Goal: Task Accomplishment & Management: Manage account settings

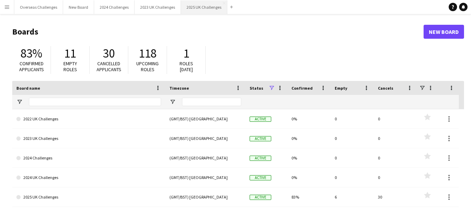
click at [199, 9] on button "2025 UK Challenges Close" at bounding box center [204, 7] width 46 height 14
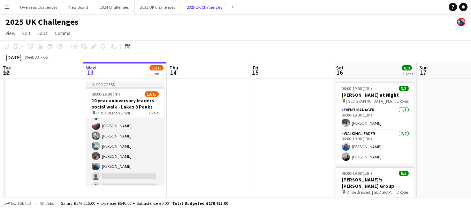
scroll to position [98, 0]
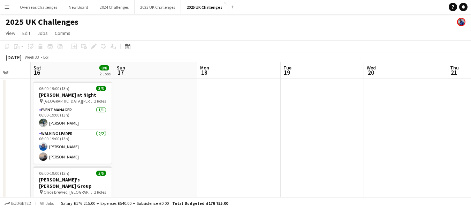
drag, startPoint x: 442, startPoint y: 118, endPoint x: 166, endPoint y: 124, distance: 275.2
click at [139, 131] on app-calendar-viewport "Tue 12 Wed 13 13/15 1 Job Thu 14 Fri 15 Sat 16 8/8 2 Jobs Sun 17 Mon 18 Tue 19 …" at bounding box center [235, 189] width 471 height 254
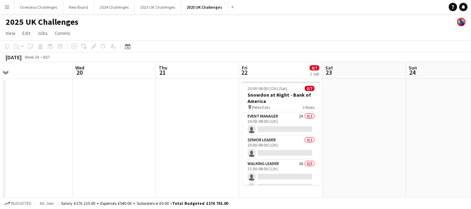
scroll to position [0, 275]
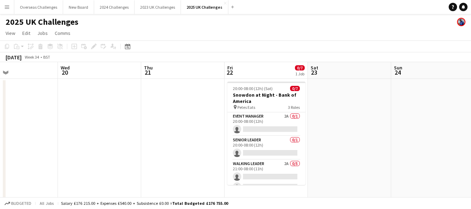
drag, startPoint x: 405, startPoint y: 102, endPoint x: 100, endPoint y: 115, distance: 305.7
click at [100, 115] on app-calendar-viewport "Sat 16 8/8 2 Jobs Sun 17 Mon 18 Tue 19 Wed 20 Thu 21 Fri 22 0/7 1 Job Sat 23 Su…" at bounding box center [235, 189] width 471 height 254
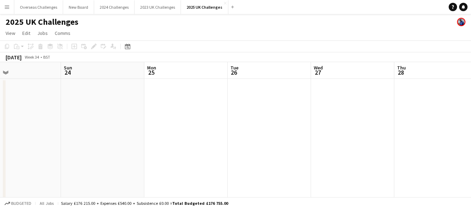
drag, startPoint x: 424, startPoint y: 106, endPoint x: 94, endPoint y: 124, distance: 330.4
click at [94, 124] on app-calendar-viewport "Wed 20 Thu 21 Fri 22 0/7 1 Job Sat 23 Sun 24 Mon 25 Tue 26 Wed 27 Thu 28 Fri 29…" at bounding box center [235, 189] width 471 height 254
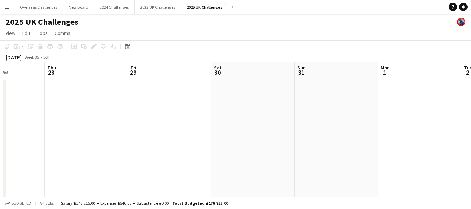
drag, startPoint x: 349, startPoint y: 122, endPoint x: 0, endPoint y: 122, distance: 349.4
click at [0, 122] on app-calendar-viewport "Mon 25 Tue 26 Wed 27 Thu 28 Fri 29 Sat 30 Sun 31 Mon 1 Tue 2 Wed 3 Thu 4" at bounding box center [235, 189] width 471 height 254
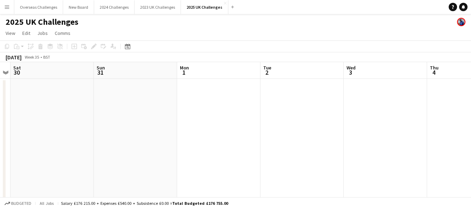
drag, startPoint x: 367, startPoint y: 119, endPoint x: 0, endPoint y: 124, distance: 367.1
click at [0, 124] on app-calendar-viewport "Wed 27 Thu 28 Fri 29 Sat 30 Sun 31 Mon 1 Tue 2 Wed 3 Thu 4 Fri 5 Sat 6" at bounding box center [235, 189] width 471 height 254
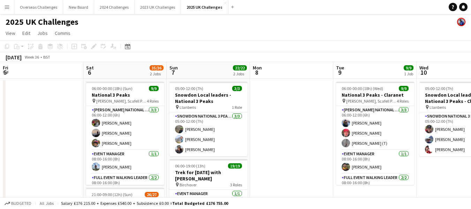
drag, startPoint x: 303, startPoint y: 123, endPoint x: 0, endPoint y: 126, distance: 303.0
click at [0, 126] on app-calendar-viewport "Tue 2 Wed 3 Thu 4 Fri 5 Sat 6 35/36 2 Jobs Sun 7 22/22 2 Jobs Mon 8 Tue 9 9/9 1…" at bounding box center [235, 199] width 471 height 274
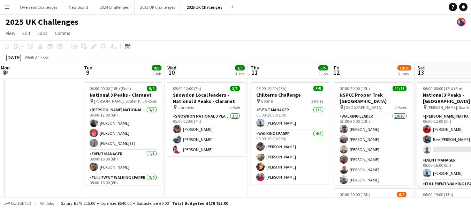
scroll to position [0, 252]
drag, startPoint x: 273, startPoint y: 108, endPoint x: 45, endPoint y: 110, distance: 228.9
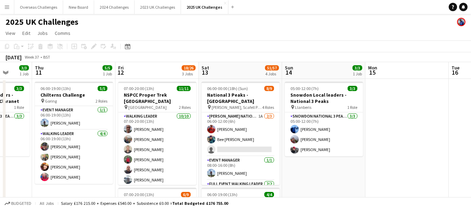
scroll to position [0, 239]
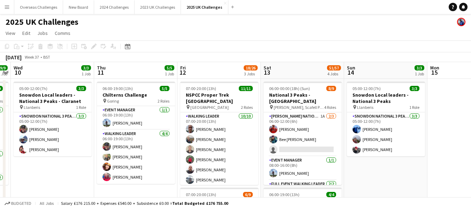
drag, startPoint x: 294, startPoint y: 126, endPoint x: 147, endPoint y: 126, distance: 147.3
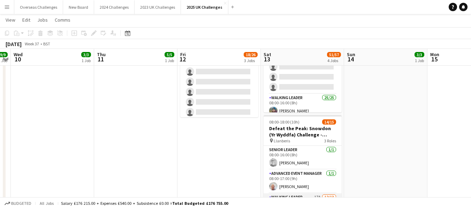
scroll to position [35, 0]
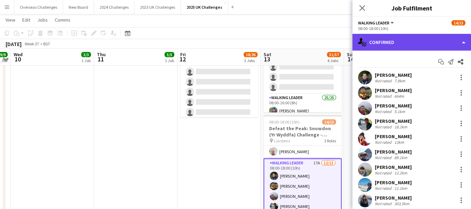
click at [402, 39] on div "single-neutral-actions-check-2 Confirmed" at bounding box center [411, 42] width 118 height 17
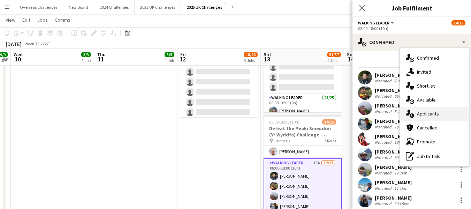
click at [426, 111] on div "single-neutral-actions-information Applicants" at bounding box center [434, 114] width 69 height 14
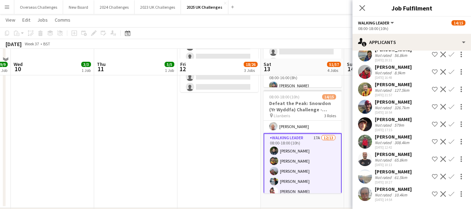
scroll to position [313, 0]
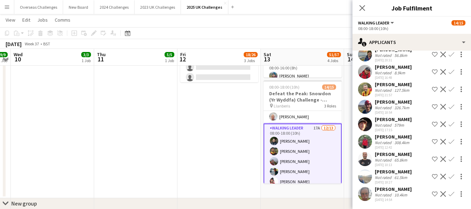
click at [448, 71] on app-icon "Confirm" at bounding box center [451, 72] width 6 height 6
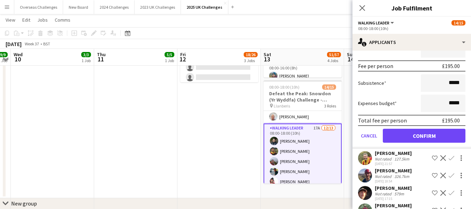
scroll to position [107, 0]
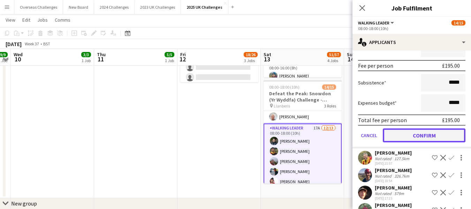
click at [414, 134] on button "Confirm" at bounding box center [423, 135] width 83 height 14
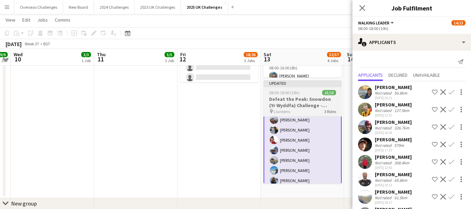
scroll to position [127, 0]
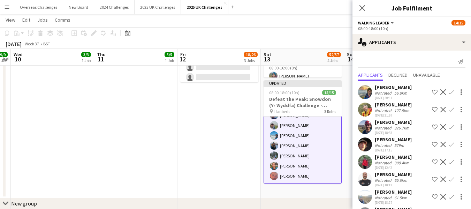
click at [362, 6] on icon "Close pop-in" at bounding box center [362, 8] width 6 height 6
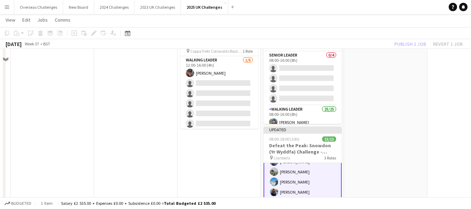
scroll to position [174, 0]
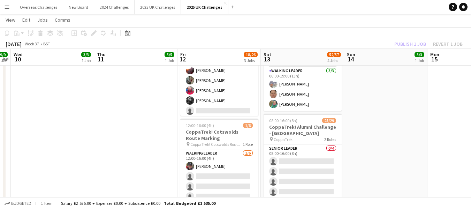
click at [408, 44] on div "Publish 1 job Revert 1 job" at bounding box center [428, 43] width 85 height 9
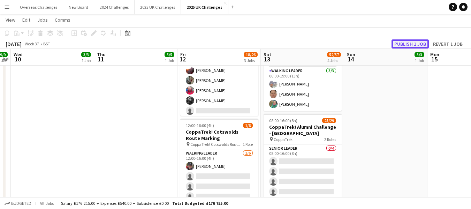
click at [408, 44] on button "Publish 1 job" at bounding box center [409, 43] width 37 height 9
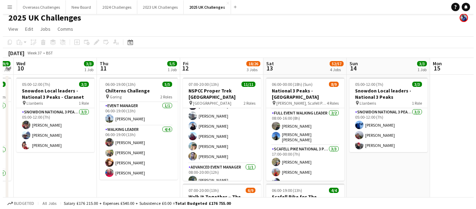
scroll to position [0, 0]
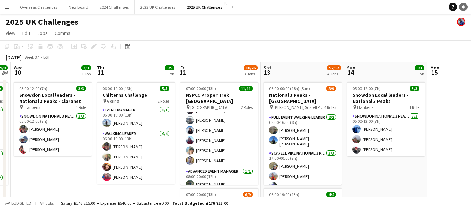
click at [463, 8] on icon at bounding box center [462, 6] width 3 height 3
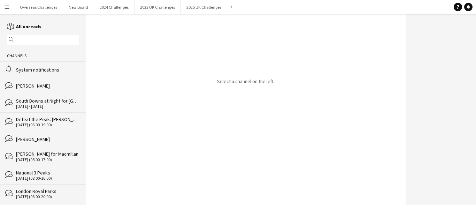
click at [40, 67] on div "System notifications" at bounding box center [47, 70] width 63 height 6
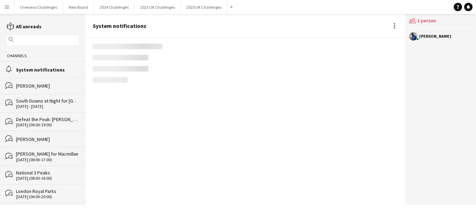
scroll to position [1108, 0]
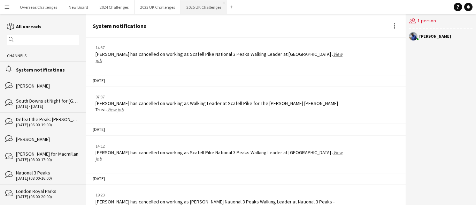
click at [195, 6] on button "2025 UK Challenges Close" at bounding box center [204, 7] width 46 height 14
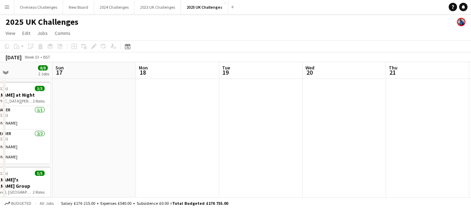
scroll to position [0, 283]
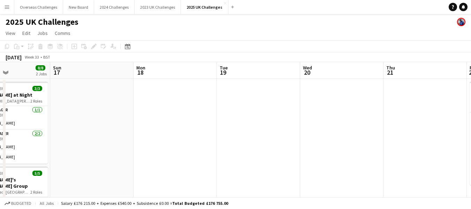
drag, startPoint x: 439, startPoint y: 110, endPoint x: 73, endPoint y: 117, distance: 366.1
click at [73, 117] on app-calendar-viewport "Wed 13 13/15 1 Job Thu 14 Fri 15 Sat 16 8/8 2 Jobs Sun 17 Mon 18 Tue 19 Wed 20 …" at bounding box center [235, 189] width 471 height 254
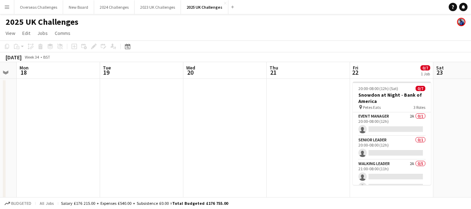
drag, startPoint x: 366, startPoint y: 104, endPoint x: 4, endPoint y: 109, distance: 362.3
click at [2, 109] on app-calendar-viewport "Fri 15 Sat 16 8/8 2 Jobs Sun 17 Mon 18 Tue 19 Wed 20 Thu 21 Fri 22 0/7 1 Job Sa…" at bounding box center [235, 189] width 471 height 254
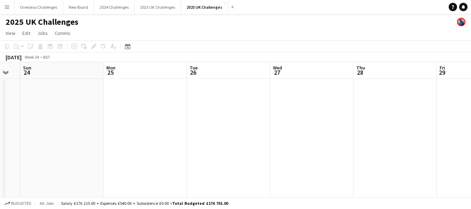
drag, startPoint x: 343, startPoint y: 102, endPoint x: 115, endPoint y: 107, distance: 228.6
click at [12, 105] on app-calendar-viewport "Thu 21 Fri 22 0/7 1 Job Sat 23 Sun 24 Mon 25 Tue 26 Wed 27 Thu 28 Fri 29 Sat 30…" at bounding box center [235, 189] width 471 height 254
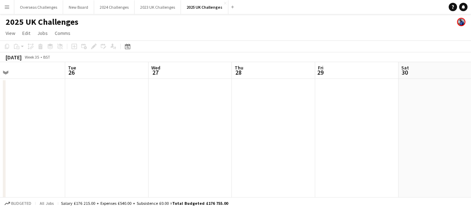
scroll to position [0, 224]
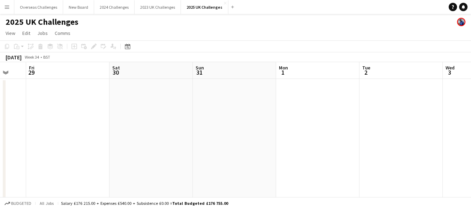
drag, startPoint x: 326, startPoint y: 105, endPoint x: 0, endPoint y: 105, distance: 326.4
click at [0, 105] on app-calendar-viewport "Tue 26 Wed 27 Thu 28 Fri 29 Sat 30 Sun 31 Mon 1 Tue 2 Wed 3 Thu 4 Fri 5" at bounding box center [235, 189] width 471 height 254
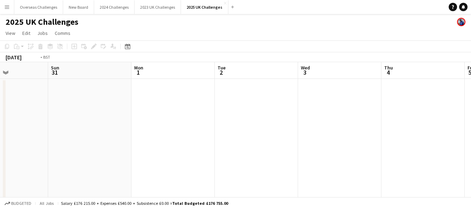
scroll to position [0, 251]
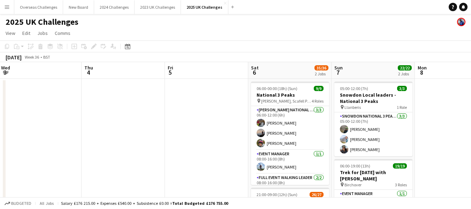
drag, startPoint x: 443, startPoint y: 104, endPoint x: 0, endPoint y: 115, distance: 443.5
click at [0, 115] on app-calendar-viewport "Sun 31 Mon 1 Tue 2 Wed 3 Thu 4 Fri 5 Sat 6 35/36 2 Jobs Sun 7 22/22 2 Jobs Mon …" at bounding box center [235, 199] width 471 height 274
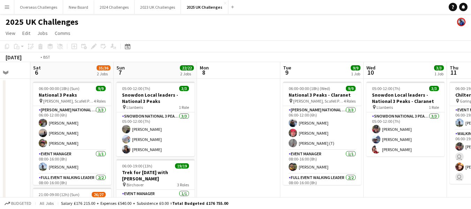
scroll to position [0, 211]
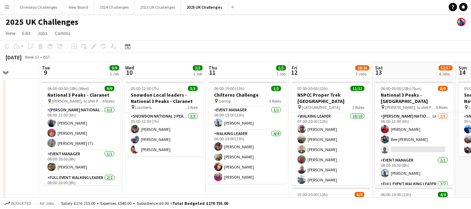
drag, startPoint x: 457, startPoint y: 113, endPoint x: 0, endPoint y: 107, distance: 457.0
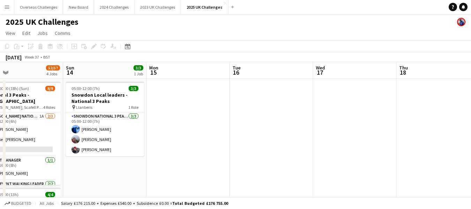
scroll to position [0, 253]
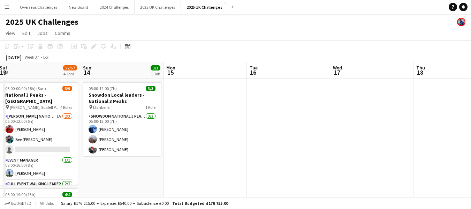
drag, startPoint x: 375, startPoint y: 114, endPoint x: 0, endPoint y: 114, distance: 375.1
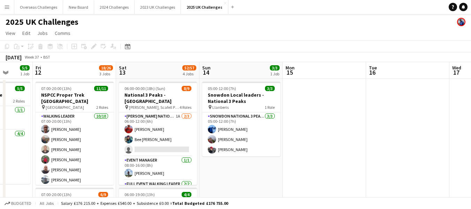
scroll to position [0, 142]
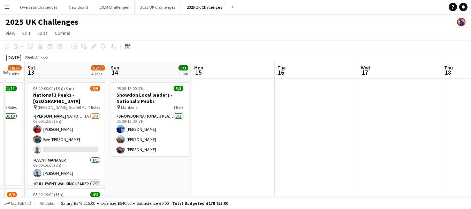
drag, startPoint x: 378, startPoint y: 126, endPoint x: 448, endPoint y: 143, distance: 71.6
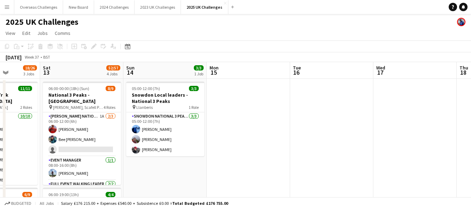
scroll to position [0, 172]
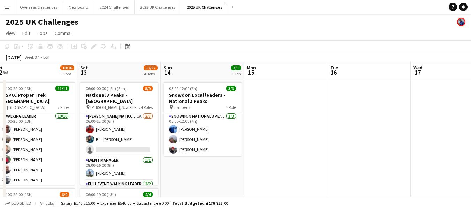
drag, startPoint x: 238, startPoint y: 142, endPoint x: 291, endPoint y: 139, distance: 52.7
